Goal: Information Seeking & Learning: Find contact information

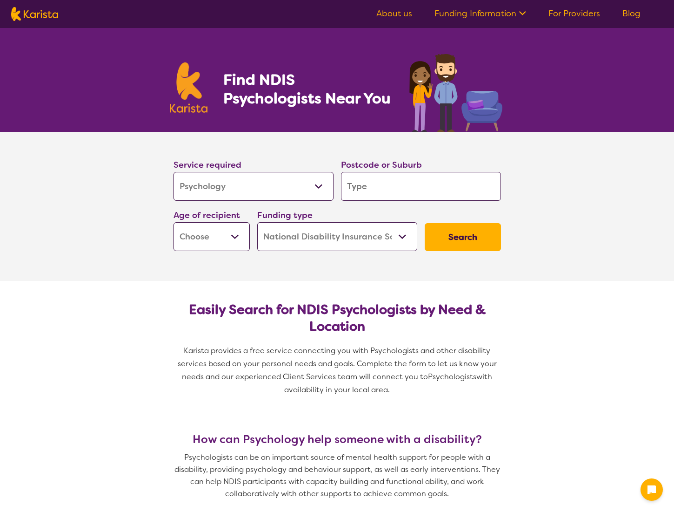
select select "Psychology"
select select "NDIS"
select select "Psychology"
select select "NDIS"
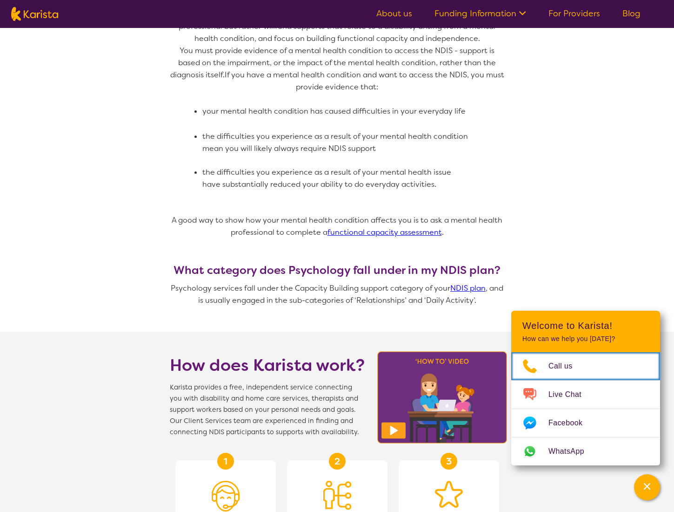
scroll to position [653, 0]
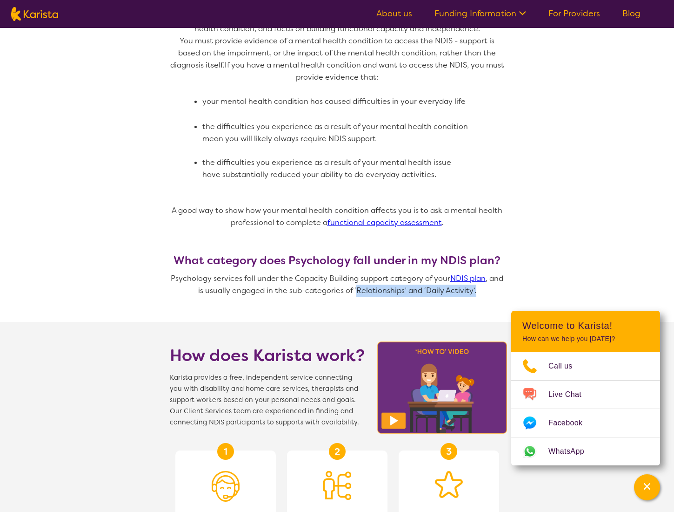
drag, startPoint x: 357, startPoint y: 279, endPoint x: 405, endPoint y: 283, distance: 48.2
click at [406, 283] on p "Psychology services fall under the Capacity Building support category of your N…" at bounding box center [337, 284] width 335 height 24
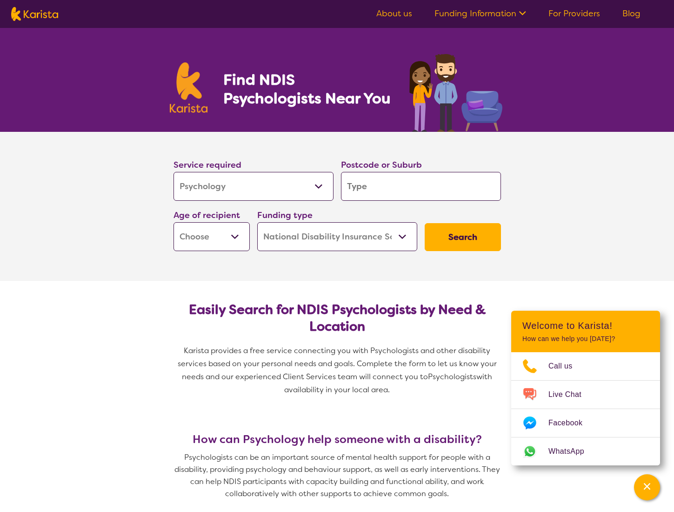
scroll to position [0, 0]
click at [361, 185] on input "search" at bounding box center [421, 186] width 160 height 29
type input "2"
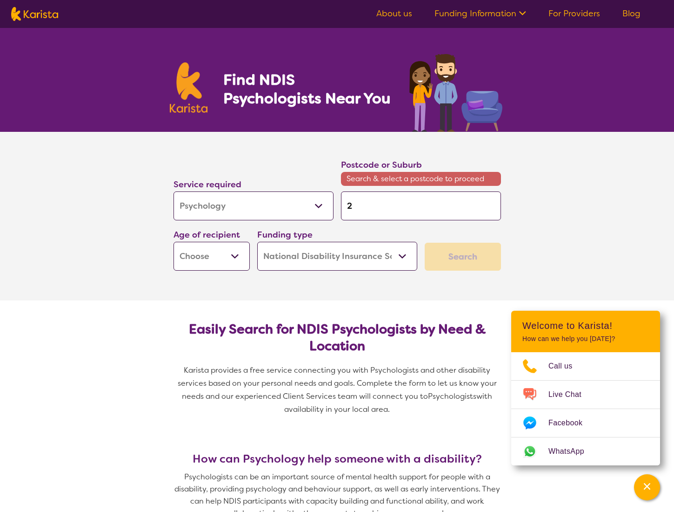
type input "20"
type input "200"
type input "2000"
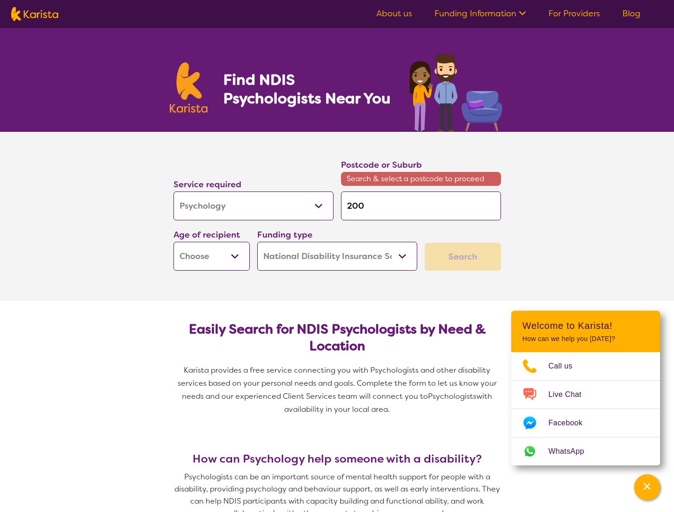
type input "2000"
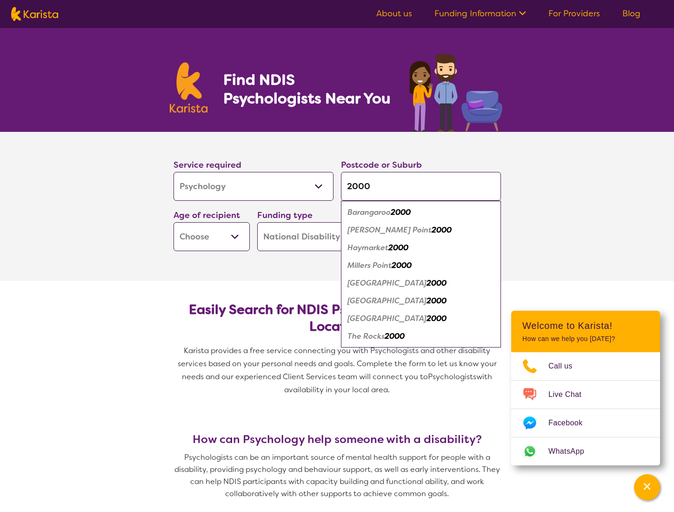
type input "2000"
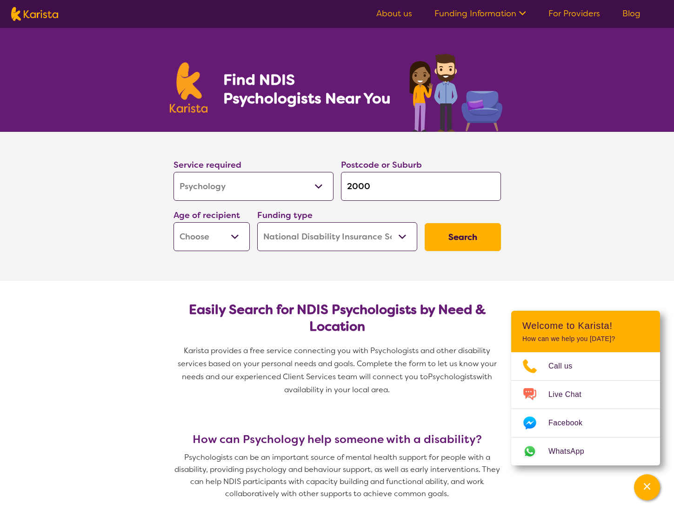
click at [150, 230] on section "Service required Allied Health Assistant Assessment (ADHD or Autism) Behaviour …" at bounding box center [337, 206] width 674 height 149
click at [243, 232] on select "Early Childhood - 0 to 9 Child - 10 to 11 Adolescent - 12 to 17 Adult - 18 to 6…" at bounding box center [212, 236] width 76 height 29
select select "CH"
click at [404, 236] on select "Home Care Package (HCP) National Disability Insurance Scheme (NDIS) I don't know" at bounding box center [337, 236] width 160 height 29
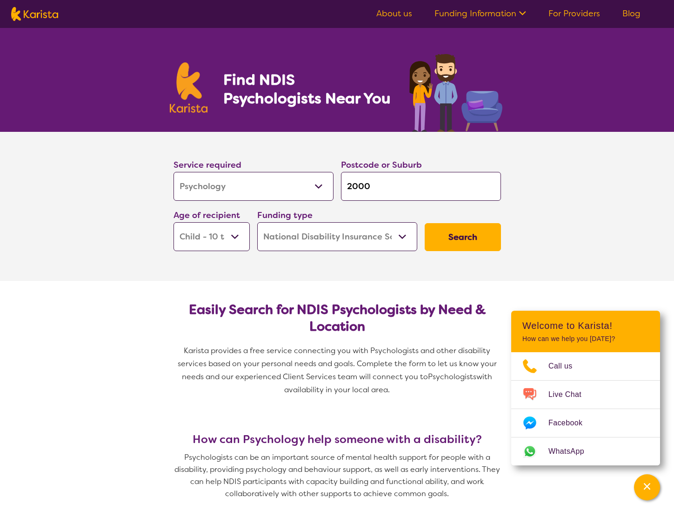
click at [463, 236] on button "Search" at bounding box center [463, 237] width 76 height 28
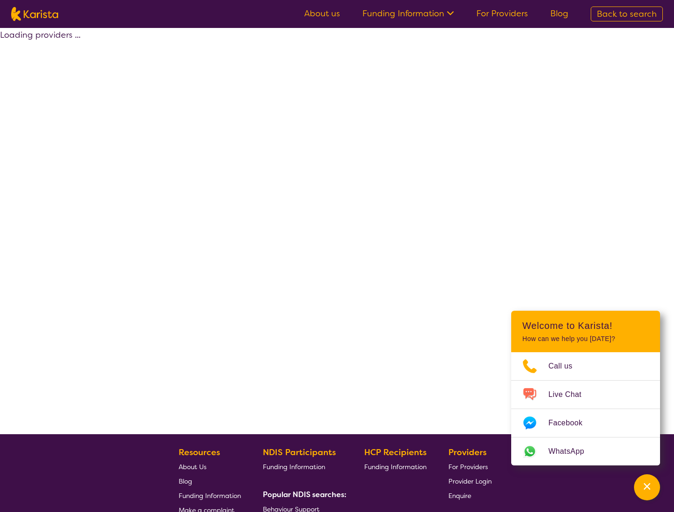
select select "by_score"
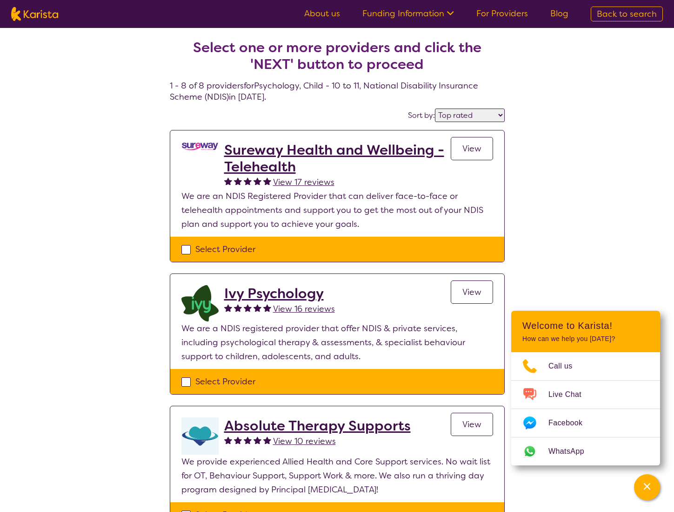
click at [271, 295] on h2 "Ivy Psychology" at bounding box center [279, 293] width 111 height 17
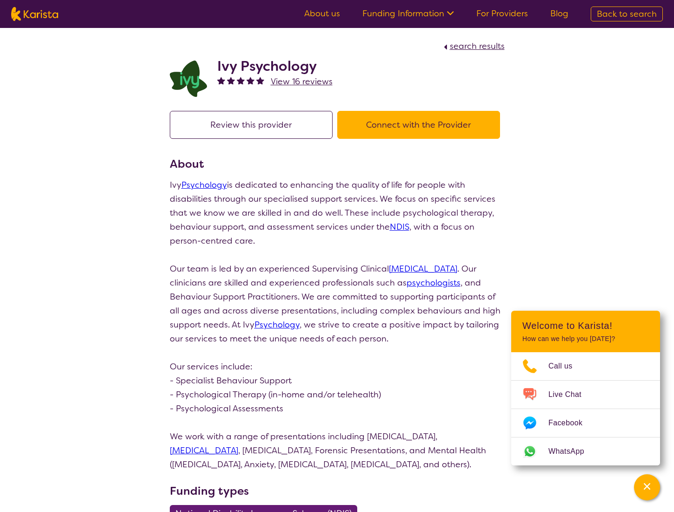
click at [204, 185] on link "Psychology" at bounding box center [205, 184] width 46 height 11
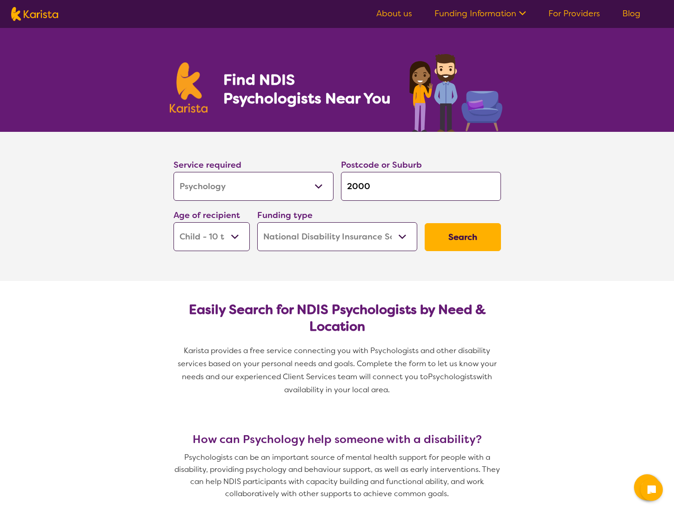
select select "Psychology"
select select "CH"
select select "NDIS"
select select "Psychology"
select select "CH"
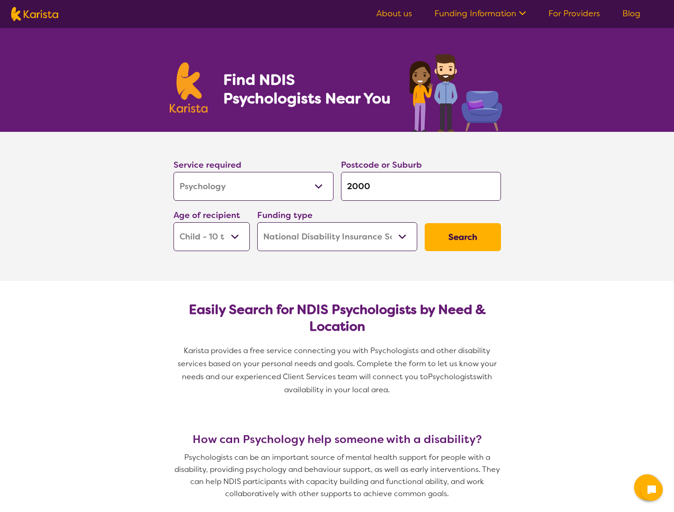
select select "NDIS"
